Goal: Information Seeking & Learning: Learn about a topic

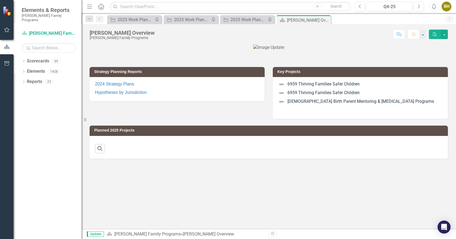
click at [25, 60] on icon "Dropdown" at bounding box center [24, 61] width 4 height 3
click at [24, 66] on div "Dropdown Scorecards 99 Dropdown [PERSON_NAME] Family Programs Dropdown Strategi…" at bounding box center [52, 67] width 60 height 21
click at [25, 70] on icon "Dropdown" at bounding box center [26, 71] width 4 height 3
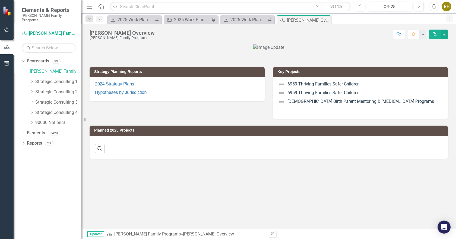
click at [32, 90] on icon "Dropdown" at bounding box center [32, 91] width 4 height 3
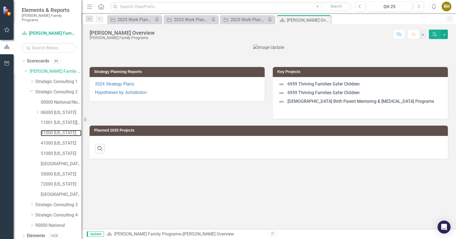
click at [62, 130] on link "31000 [US_STATE]" at bounding box center [61, 133] width 41 height 6
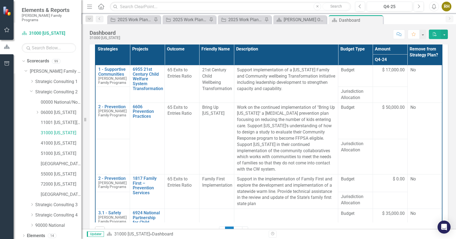
click at [179, 34] on div "Score: N/A Q4-25 Completed Comment Favorite PDF" at bounding box center [285, 34] width 325 height 9
click at [56, 89] on link "Strategic Consulting 2" at bounding box center [58, 92] width 46 height 6
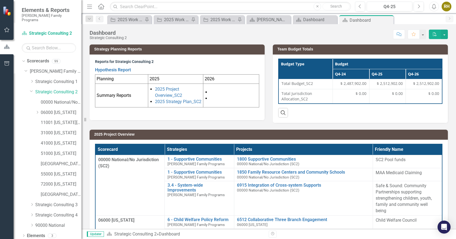
click at [31, 203] on icon "Dropdown" at bounding box center [32, 204] width 4 height 3
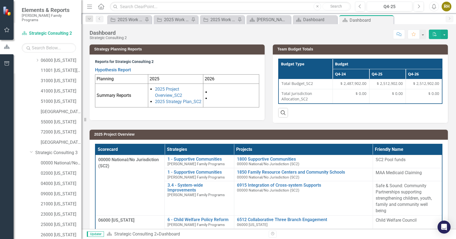
scroll to position [61, 0]
click at [32, 141] on icon "Dropdown" at bounding box center [31, 143] width 3 height 4
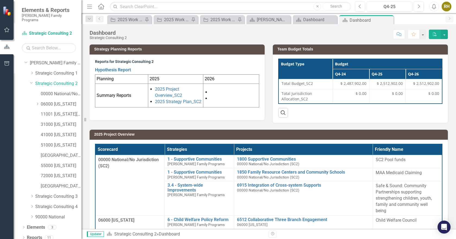
scroll to position [0, 0]
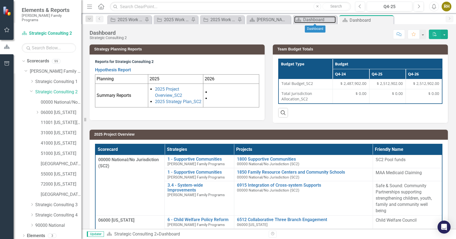
click at [321, 20] on div "Dashboard" at bounding box center [319, 19] width 33 height 7
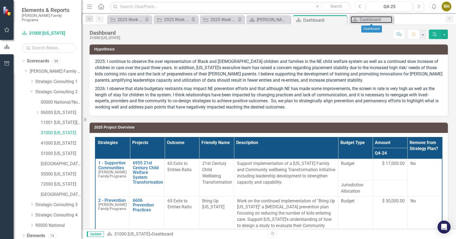
click at [367, 18] on div "Dashboard" at bounding box center [376, 19] width 33 height 7
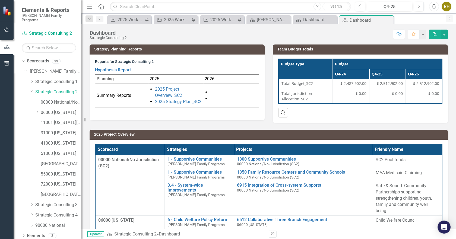
click at [0, 0] on icon "Close" at bounding box center [0, 0] width 0 height 0
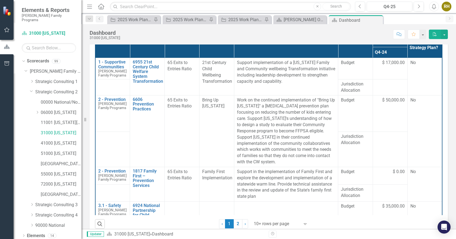
scroll to position [112, 0]
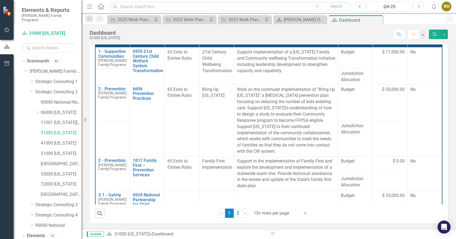
drag, startPoint x: 440, startPoint y: 152, endPoint x: 442, endPoint y: 173, distance: 21.0
click at [442, 173] on div "Strategies Projects Outcome Friendly Name Description Budget Type Amount Remove…" at bounding box center [269, 122] width 358 height 202
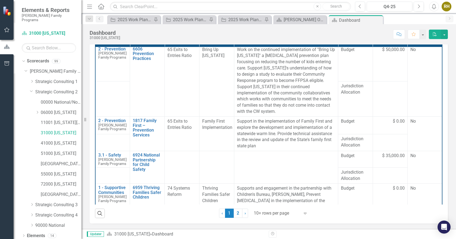
scroll to position [0, 0]
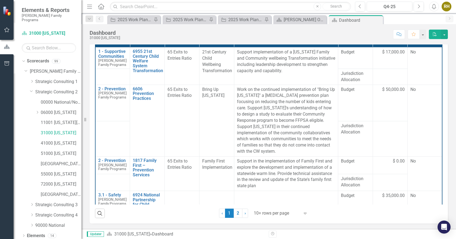
click at [33, 80] on icon at bounding box center [31, 81] width 1 height 3
click at [33, 79] on icon "Dropdown" at bounding box center [31, 81] width 3 height 4
click at [31, 89] on icon "Dropdown" at bounding box center [31, 91] width 3 height 4
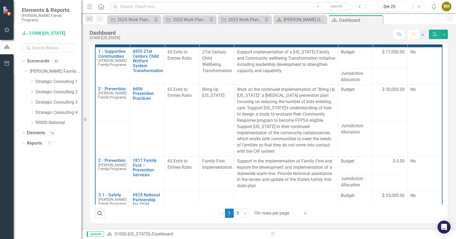
click at [31, 90] on div "Dropdown" at bounding box center [32, 92] width 4 height 5
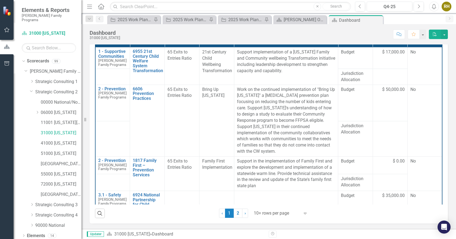
scroll to position [8, 0]
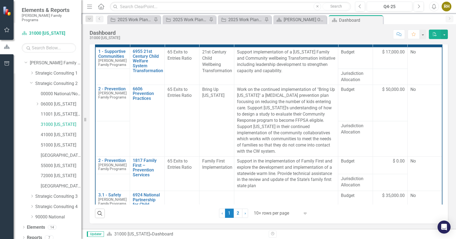
click at [52, 225] on div "14" at bounding box center [52, 227] width 9 height 5
click at [39, 225] on link "Elements" at bounding box center [36, 228] width 18 height 6
click at [51, 235] on div "7" at bounding box center [49, 237] width 9 height 5
click at [238, 214] on link "2" at bounding box center [238, 213] width 9 height 9
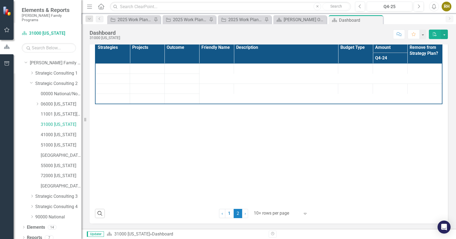
scroll to position [95, 0]
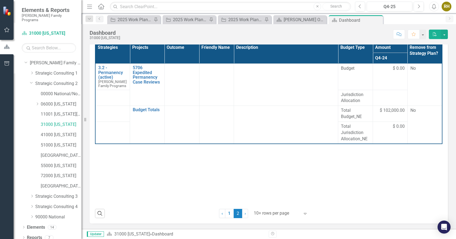
click at [227, 213] on link "1" at bounding box center [229, 213] width 9 height 9
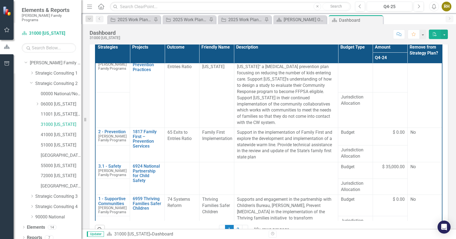
scroll to position [52, 0]
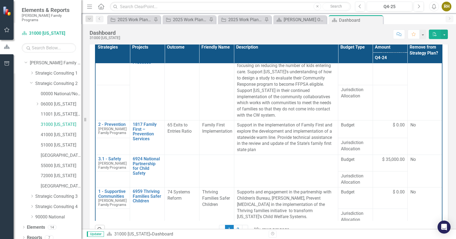
click at [196, 235] on div "Scorecard 31000 [US_STATE] » Dashboard" at bounding box center [186, 234] width 158 height 6
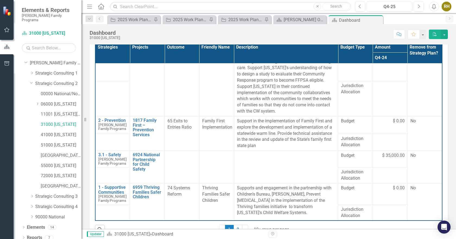
scroll to position [61, 0]
click at [118, 91] on td at bounding box center [112, 98] width 35 height 35
click at [158, 228] on div "Search ‹ Previous 1 (current) 2 › Next 10+ rows per page Expand" at bounding box center [269, 227] width 348 height 13
click at [165, 225] on div "Search ‹ Previous 1 (current) 2 › Next 10+ rows per page Expand" at bounding box center [269, 227] width 348 height 13
click at [147, 89] on td "6606 Prevention Practices Link Open Element" at bounding box center [147, 81] width 35 height 72
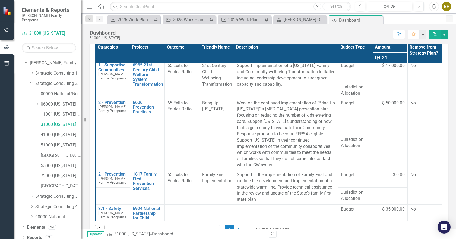
scroll to position [0, 0]
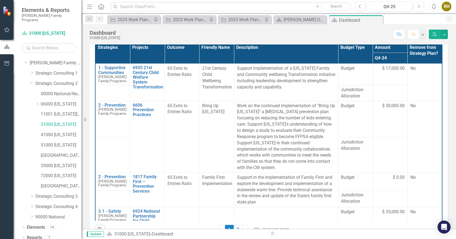
click at [146, 151] on td "6606 Prevention Practices Link Open Element" at bounding box center [147, 137] width 35 height 72
click at [214, 144] on td "Bring Up [US_STATE]" at bounding box center [216, 137] width 35 height 72
click at [281, 87] on p "Support implementation of a [US_STATE] Family and Community wellbeing Transform…" at bounding box center [286, 77] width 98 height 25
drag, startPoint x: 280, startPoint y: 87, endPoint x: 247, endPoint y: 75, distance: 35.5
click at [247, 75] on p "Support implementation of a [US_STATE] Family and Community wellbeing Transform…" at bounding box center [286, 77] width 98 height 25
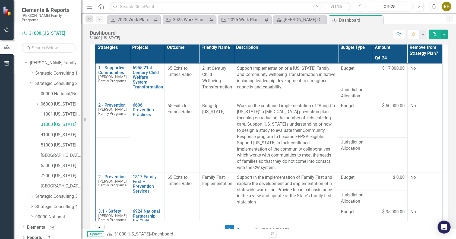
drag, startPoint x: 237, startPoint y: 67, endPoint x: 275, endPoint y: 91, distance: 45.4
click at [275, 91] on td "Support implementation of a [US_STATE] Family and Community wellbeing Transform…" at bounding box center [286, 82] width 104 height 37
click at [288, 87] on p "Support implementation of a [US_STATE] Family and Community wellbeing Transform…" at bounding box center [286, 77] width 98 height 25
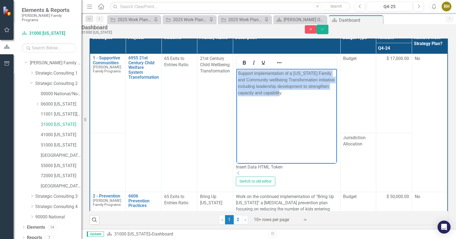
drag, startPoint x: 304, startPoint y: 94, endPoint x: 239, endPoint y: 72, distance: 68.6
click at [238, 72] on p "Support implementation of a [US_STATE] Family and Community wellbeing Transform…" at bounding box center [287, 83] width 98 height 26
copy p "Support implementation of a [US_STATE] Family and Community wellbeing Transform…"
